Goal: Task Accomplishment & Management: Manage account settings

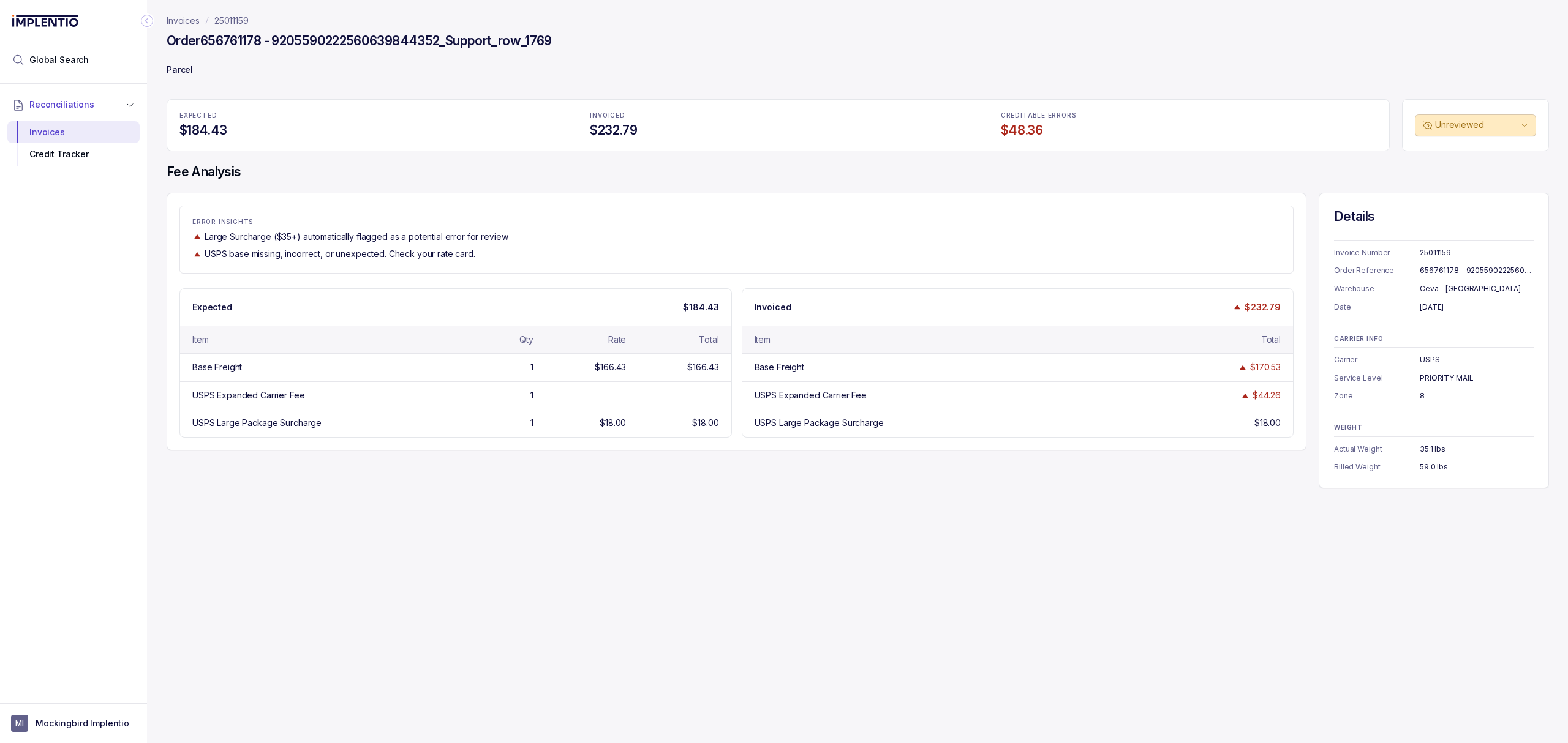
click at [231, 535] on div "Invoices 25011159 Order 656761178 - 9205590222560639844352_Support_row_1769 Par…" at bounding box center [852, 372] width 1411 height 743
click at [184, 20] on p "Invoices" at bounding box center [183, 21] width 33 height 12
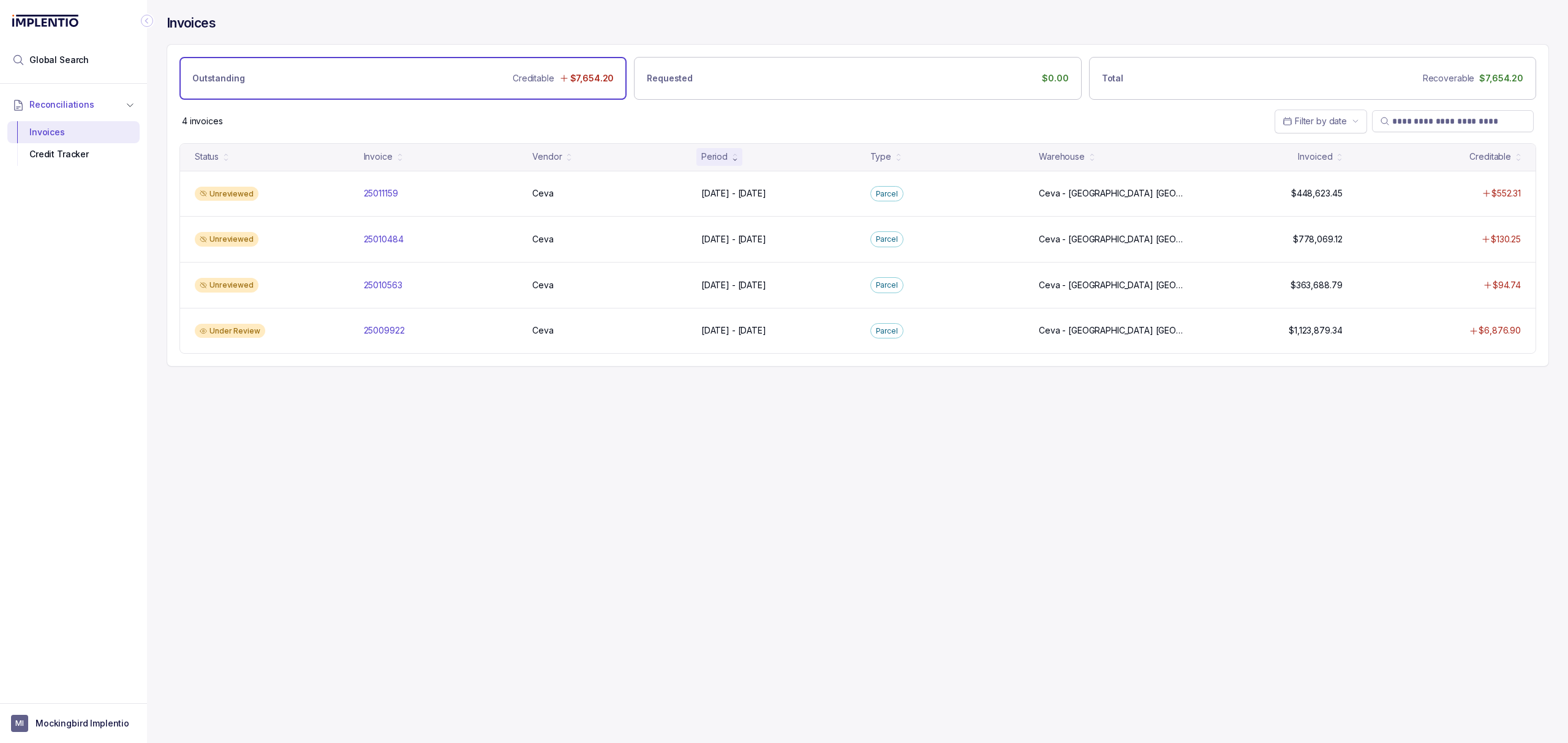
click at [567, 125] on div "4 invoices Filter by date" at bounding box center [857, 121] width 1381 height 43
click at [445, 554] on div "Invoices Outstanding Creditable $7,654.20 Requested $0.00 Total Recoverable $7,…" at bounding box center [852, 372] width 1411 height 743
click at [348, 508] on div "Invoices Outstanding Creditable $7,654.20 Requested $0.00 Total Recoverable $7,…" at bounding box center [852, 372] width 1411 height 743
drag, startPoint x: 348, startPoint y: 518, endPoint x: 312, endPoint y: 396, distance: 127.2
click at [348, 515] on div "Invoices Outstanding Creditable $7,654.20 Requested $0.00 Total Recoverable $7,…" at bounding box center [852, 372] width 1411 height 743
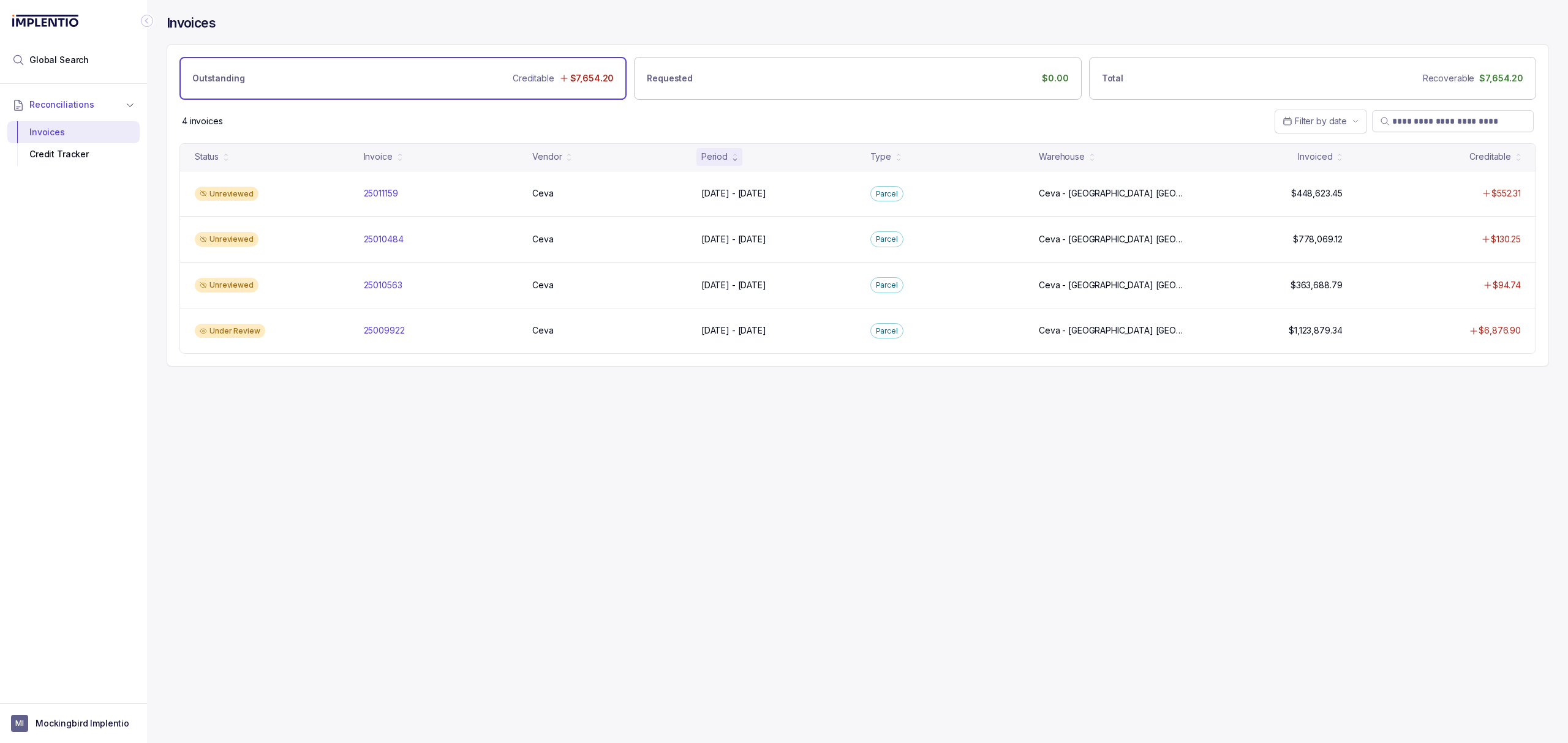
drag, startPoint x: 381, startPoint y: 465, endPoint x: 385, endPoint y: 459, distance: 7.2
click at [381, 466] on div "Invoices Outstanding Creditable $7,654.20 Requested $0.00 Total Recoverable $7,…" at bounding box center [852, 372] width 1411 height 743
click at [420, 415] on div "Invoices Outstanding Creditable $7,654.20 Requested $0.00 Total Recoverable $7,…" at bounding box center [852, 372] width 1411 height 743
drag, startPoint x: 407, startPoint y: 424, endPoint x: 411, endPoint y: 393, distance: 31.3
click at [406, 425] on div "Invoices Outstanding Creditable $7,654.20 Requested $0.00 Total Recoverable $7,…" at bounding box center [852, 372] width 1411 height 743
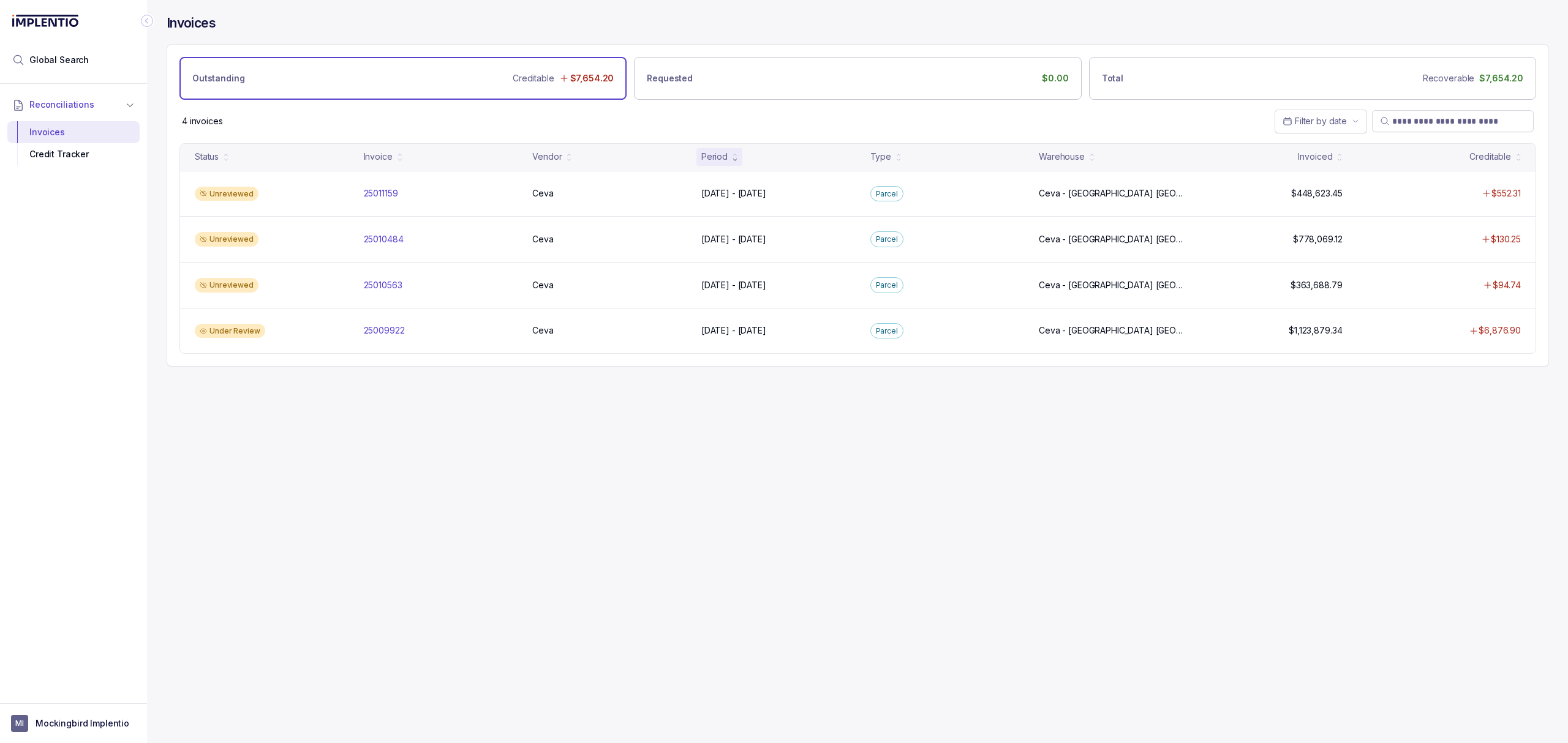
click at [453, 512] on div "Invoices Outstanding Creditable $7,654.20 Requested $0.00 Total Recoverable $7,…" at bounding box center [852, 372] width 1411 height 743
click at [467, 510] on div "Invoices Outstanding Creditable $7,654.20 Requested $0.00 Total Recoverable $7,…" at bounding box center [852, 372] width 1411 height 743
click at [488, 510] on div "Invoices Outstanding Creditable $7,654.20 Requested $0.00 Total Recoverable $7,…" at bounding box center [852, 372] width 1411 height 743
click at [488, 510] on div "Invoices Outstanding Creditable $7,654.20 Requested $0.00 Total Recoverable $7,…" at bounding box center [852, 372] width 1411 height 743
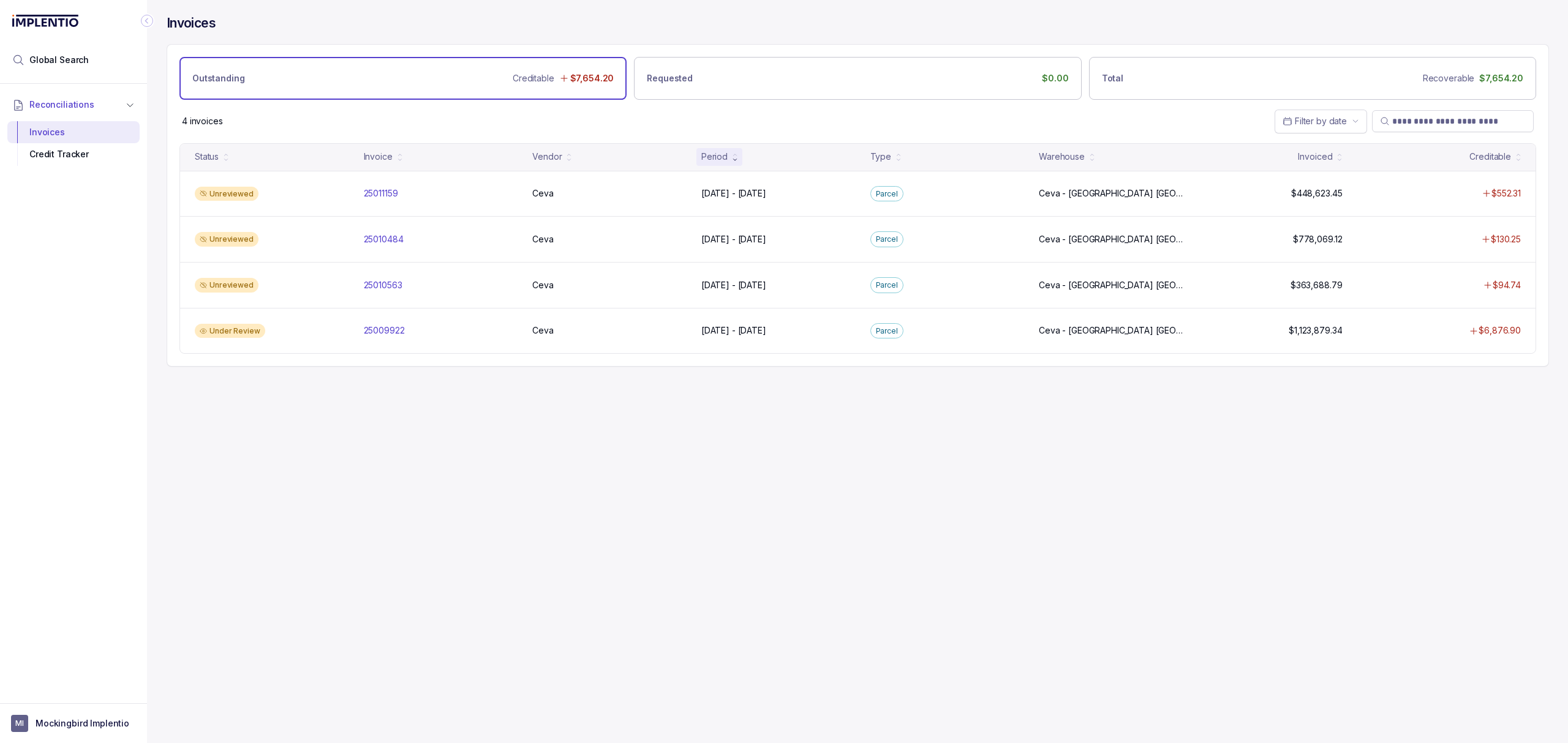
click at [488, 510] on div "Invoices Outstanding Creditable $7,654.20 Requested $0.00 Total Recoverable $7,…" at bounding box center [852, 372] width 1411 height 743
click at [500, 481] on div "Invoices Outstanding Creditable $7,654.20 Requested $0.00 Total Recoverable $7,…" at bounding box center [852, 372] width 1411 height 743
click at [504, 464] on div "Invoices Outstanding Creditable $7,654.20 Requested $0.00 Total Recoverable $7,…" at bounding box center [852, 372] width 1411 height 743
click at [560, 451] on div "Invoices Outstanding Creditable $7,654.20 Requested $0.00 Total Recoverable $7,…" at bounding box center [852, 372] width 1411 height 743
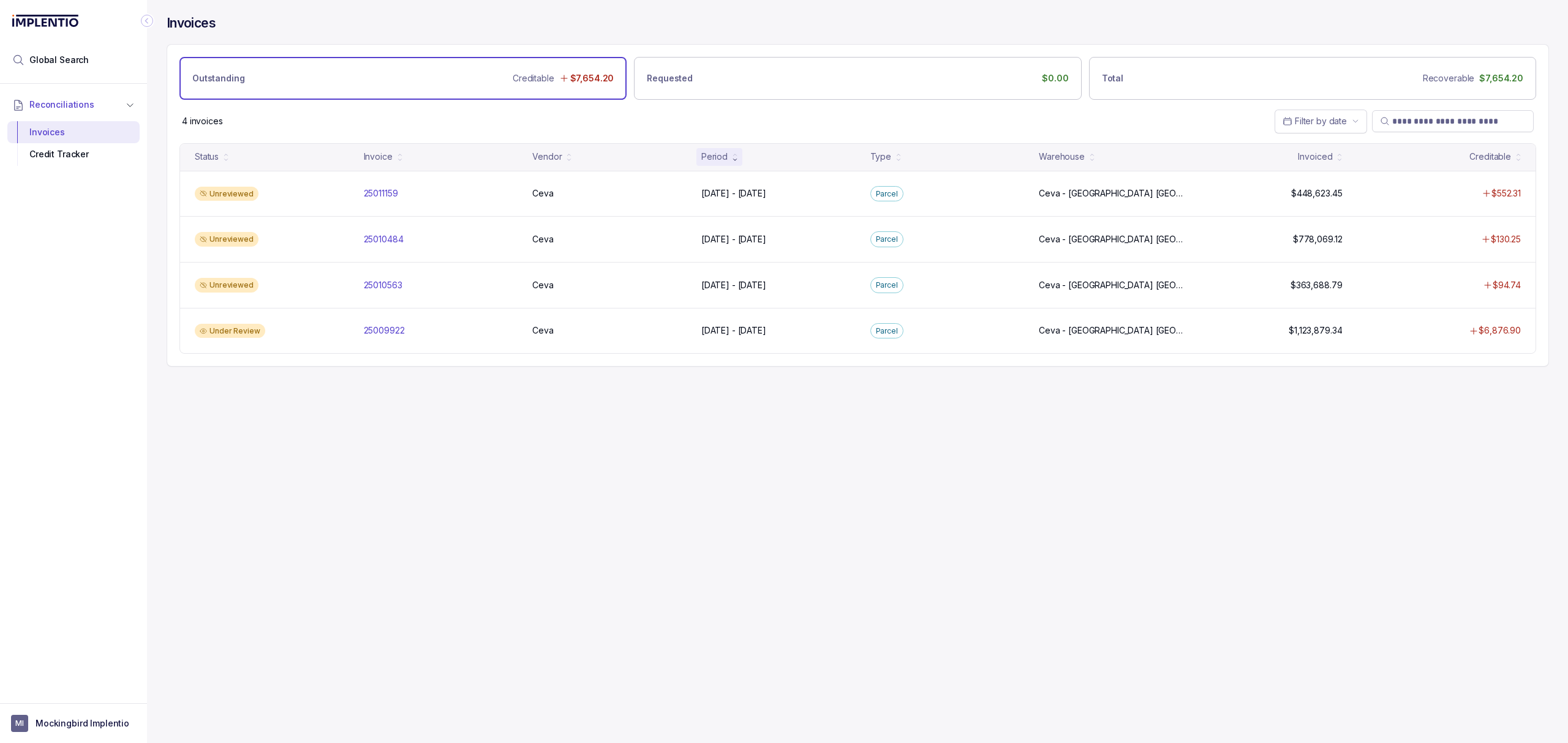
click at [652, 393] on div "Invoices Outstanding Creditable $7,654.20 Requested $0.00 Total Recoverable $7,…" at bounding box center [852, 372] width 1411 height 743
click at [632, 381] on div "Invoices Outstanding Creditable $7,654.20 Requested $0.00 Total Recoverable $7,…" at bounding box center [857, 191] width 1382 height 381
click at [628, 379] on div "Invoices Outstanding Creditable $7,654.20 Requested $0.00 Total Recoverable $7,…" at bounding box center [857, 191] width 1382 height 381
click at [571, 536] on div "Invoices Outstanding Creditable $7,654.20 Requested $0.00 Total Recoverable $7,…" at bounding box center [852, 372] width 1411 height 743
drag, startPoint x: 355, startPoint y: 441, endPoint x: 381, endPoint y: 522, distance: 85.1
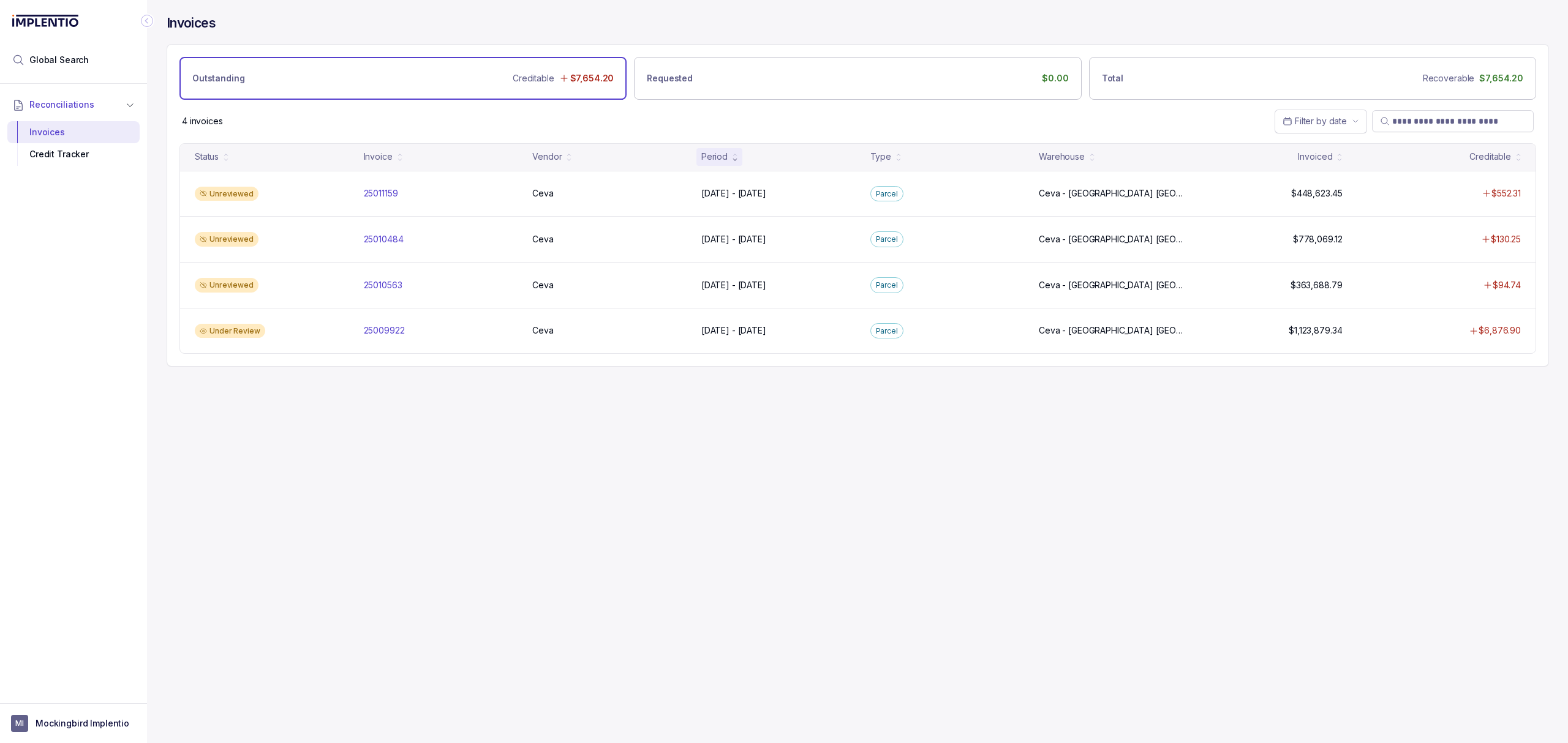
click at [352, 452] on div "Invoices Outstanding Creditable $7,654.20 Requested $0.00 Total Recoverable $7,…" at bounding box center [852, 372] width 1411 height 743
drag, startPoint x: 228, startPoint y: 622, endPoint x: 252, endPoint y: 615, distance: 25.0
click at [228, 622] on div "Invoices Outstanding Creditable $7,654.20 Requested $0.00 Total Recoverable $7,…" at bounding box center [852, 372] width 1411 height 743
click at [447, 595] on div "Invoices Outstanding Creditable $7,654.20 Requested $0.00 Total Recoverable $7,…" at bounding box center [852, 372] width 1411 height 743
click at [419, 564] on div "Invoices Outstanding Creditable $7,654.20 Requested $0.00 Total Recoverable $7,…" at bounding box center [852, 372] width 1411 height 743
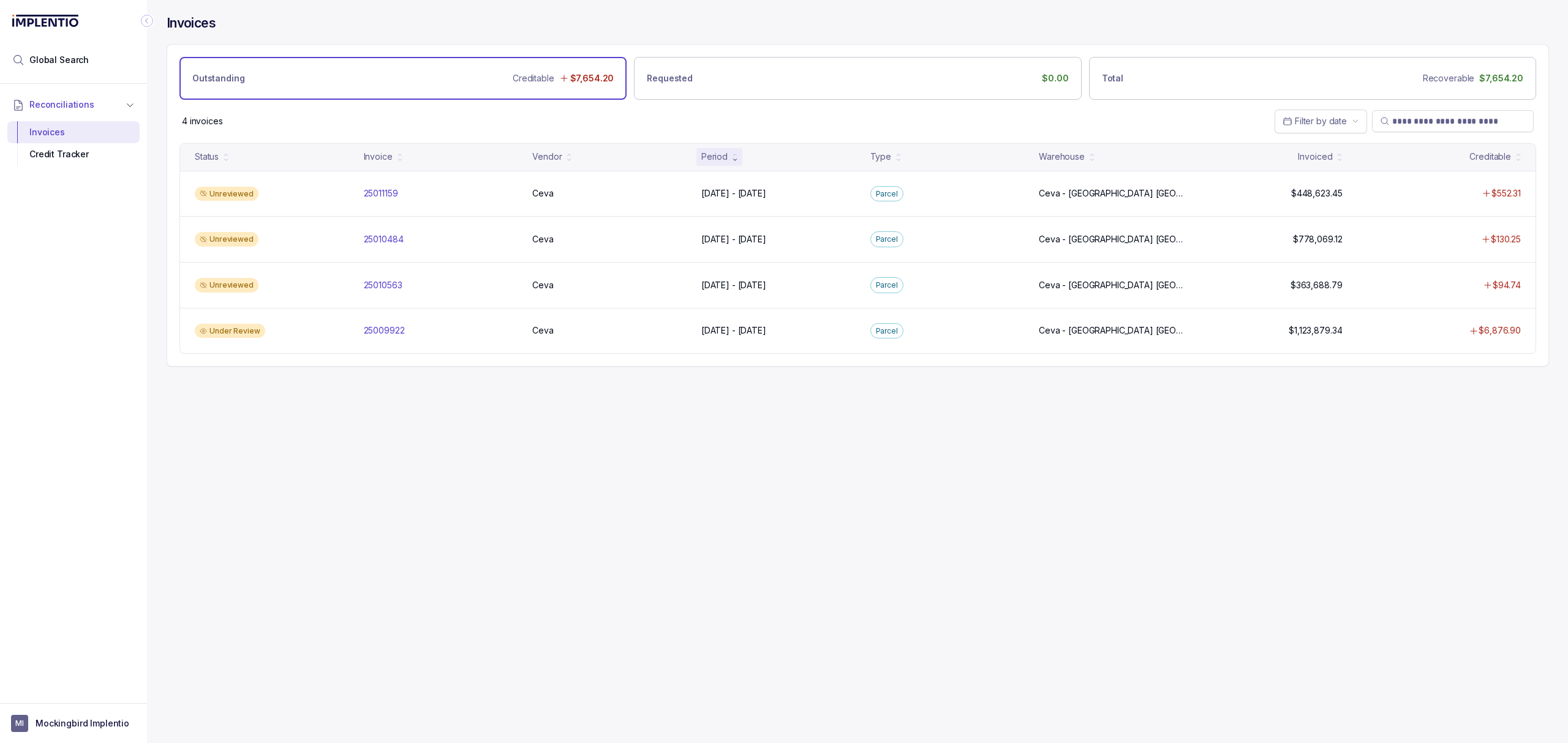
click at [411, 563] on div "Invoices Outstanding Creditable $7,654.20 Requested $0.00 Total Recoverable $7,…" at bounding box center [852, 372] width 1411 height 743
click at [562, 518] on div "Invoices Outstanding Creditable $7,654.20 Requested $0.00 Total Recoverable $7,…" at bounding box center [852, 372] width 1411 height 743
click at [601, 464] on div "Invoices Outstanding Creditable $7,654.20 Requested $0.00 Total Recoverable $7,…" at bounding box center [852, 372] width 1411 height 743
click at [590, 467] on div "Invoices Outstanding Creditable $7,654.20 Requested $0.00 Total Recoverable $7,…" at bounding box center [852, 372] width 1411 height 743
click at [573, 478] on div "Invoices Outstanding Creditable $7,654.20 Requested $0.00 Total Recoverable $7,…" at bounding box center [852, 372] width 1411 height 743
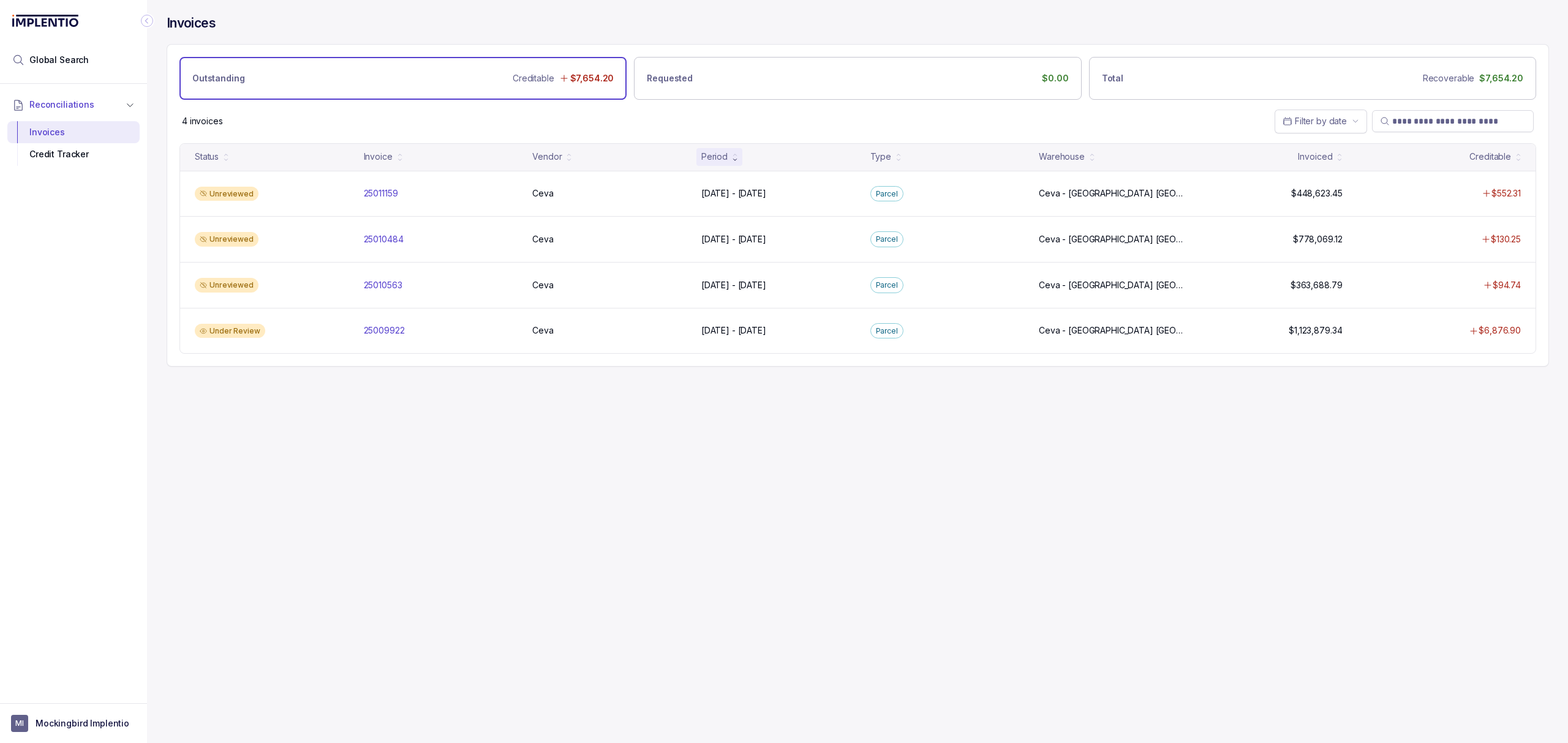
click at [574, 478] on div "Invoices Outstanding Creditable $7,654.20 Requested $0.00 Total Recoverable $7,…" at bounding box center [852, 372] width 1411 height 743
click at [94, 730] on button "MI Mockingbird Implentio" at bounding box center [74, 724] width 125 height 17
click at [99, 693] on p "Logout" at bounding box center [80, 696] width 101 height 12
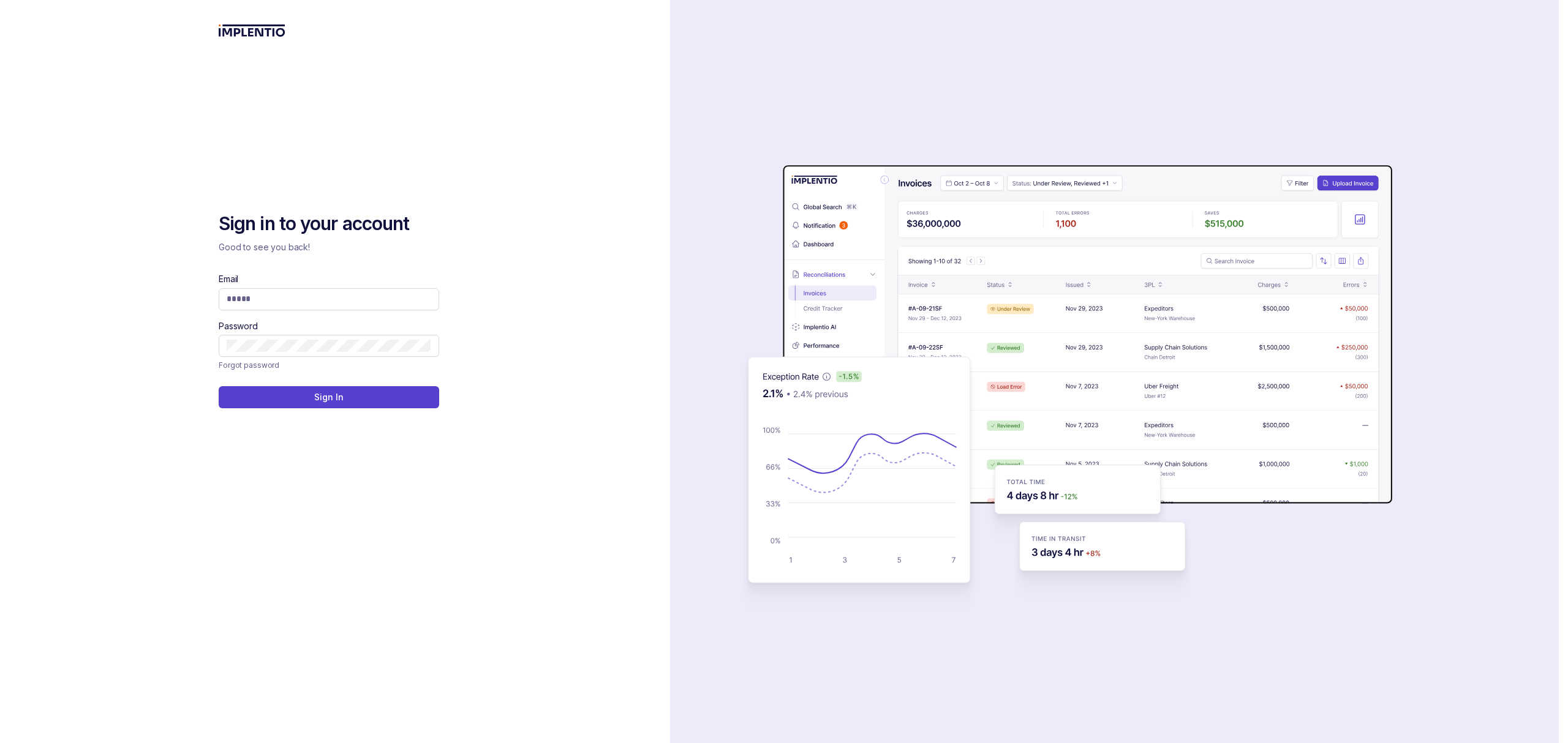
click at [343, 608] on div "Sign in to your account Good to see you back! Email Password Forgot password Si…" at bounding box center [335, 465] width 233 height 507
click at [339, 571] on div "Sign in to your account Good to see you back! Email Password Forgot password Si…" at bounding box center [335, 465] width 233 height 507
click at [349, 542] on div "Sign in to your account Good to see you back! Email Password Forgot password Si…" at bounding box center [335, 465] width 233 height 507
click at [391, 297] on input "Email" at bounding box center [329, 298] width 204 height 12
click at [482, 227] on div "Sign in to your account Good to see you back! Email Password Forgot password Si…" at bounding box center [335, 372] width 670 height 743
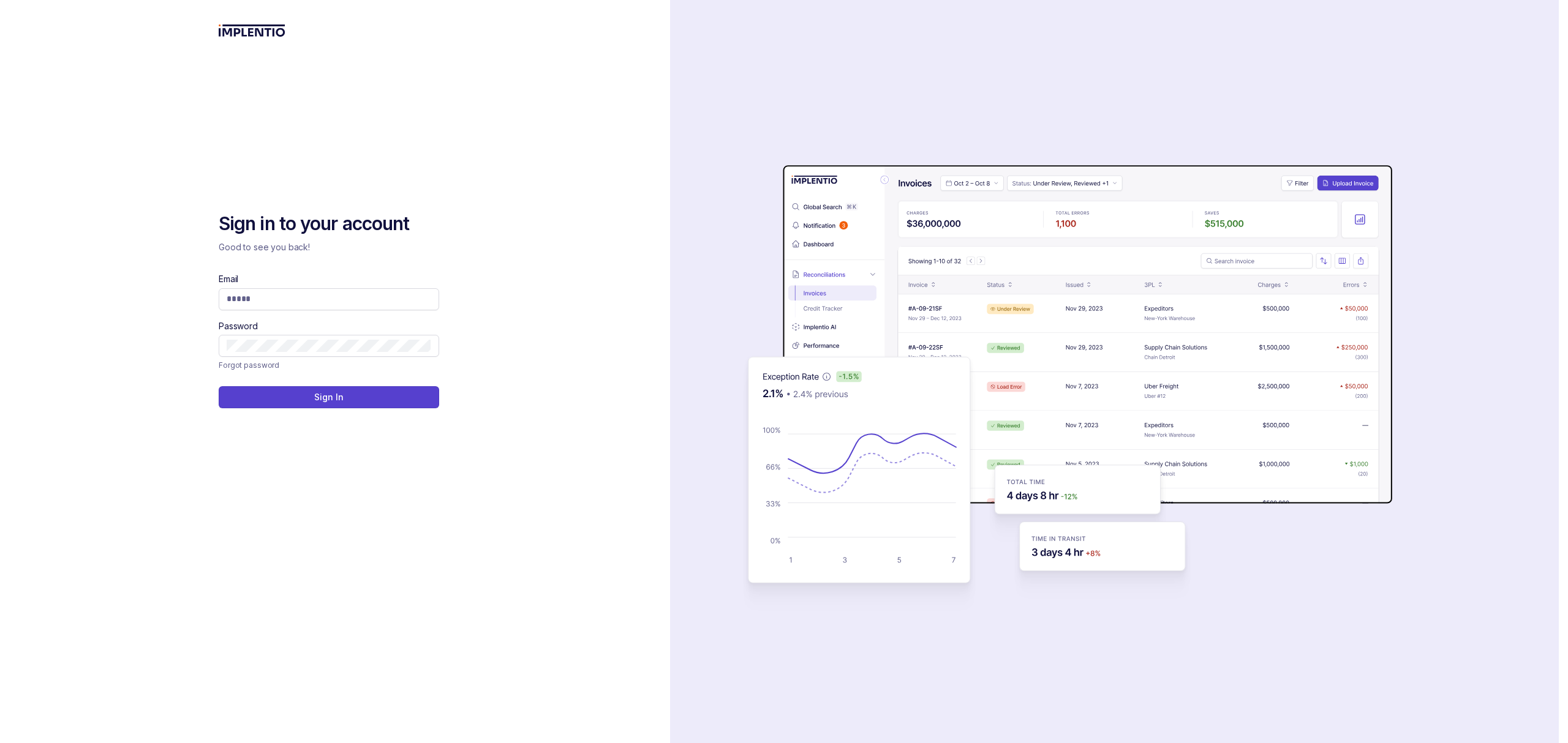
type input "**********"
